Goal: Check status: Check status

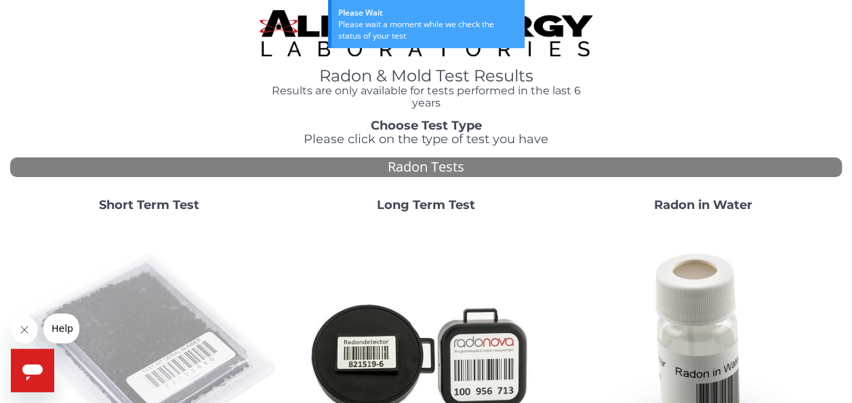
click at [149, 338] on img at bounding box center [149, 355] width 266 height 266
